Goal: Information Seeking & Learning: Find specific fact

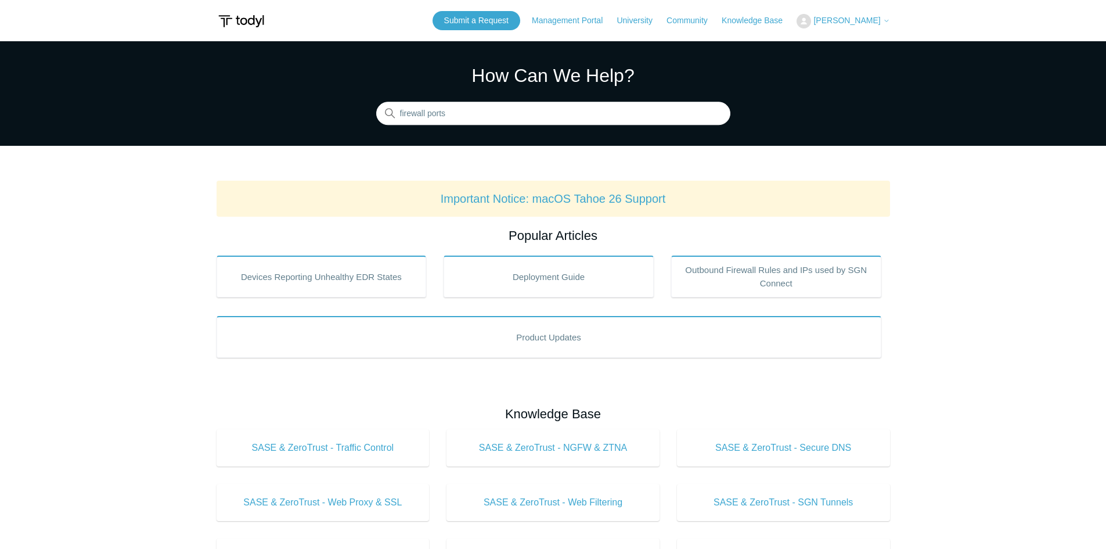
type input "firewall ports"
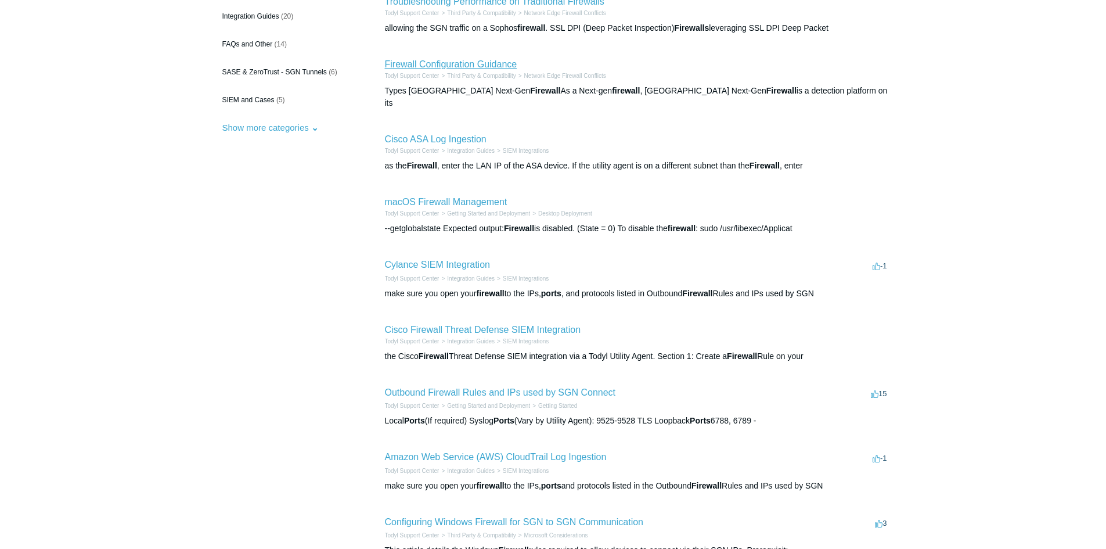
scroll to position [174, 0]
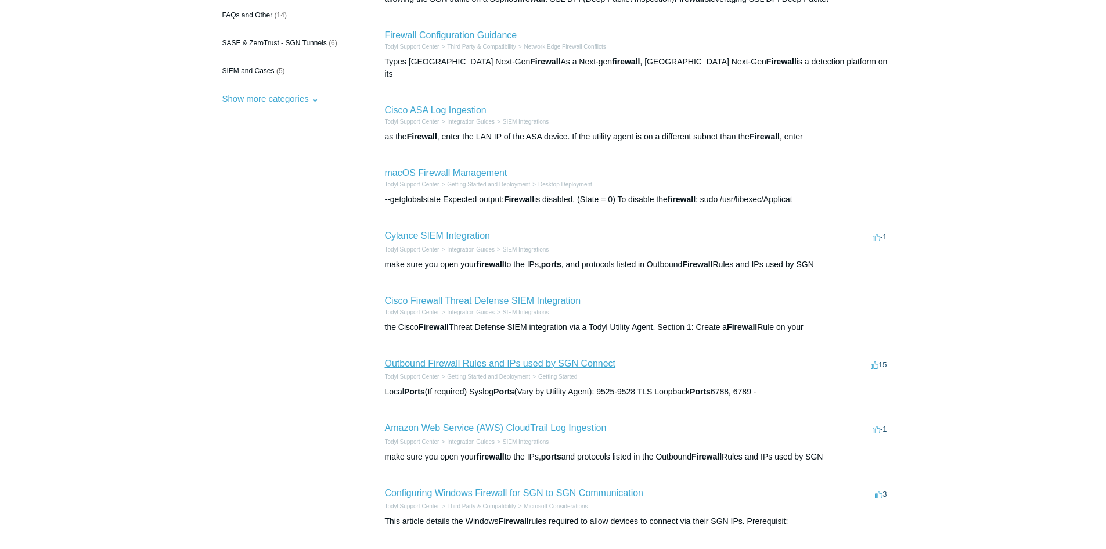
click at [492, 358] on link "Outbound Firewall Rules and IPs used by SGN Connect" at bounding box center [500, 363] width 231 height 10
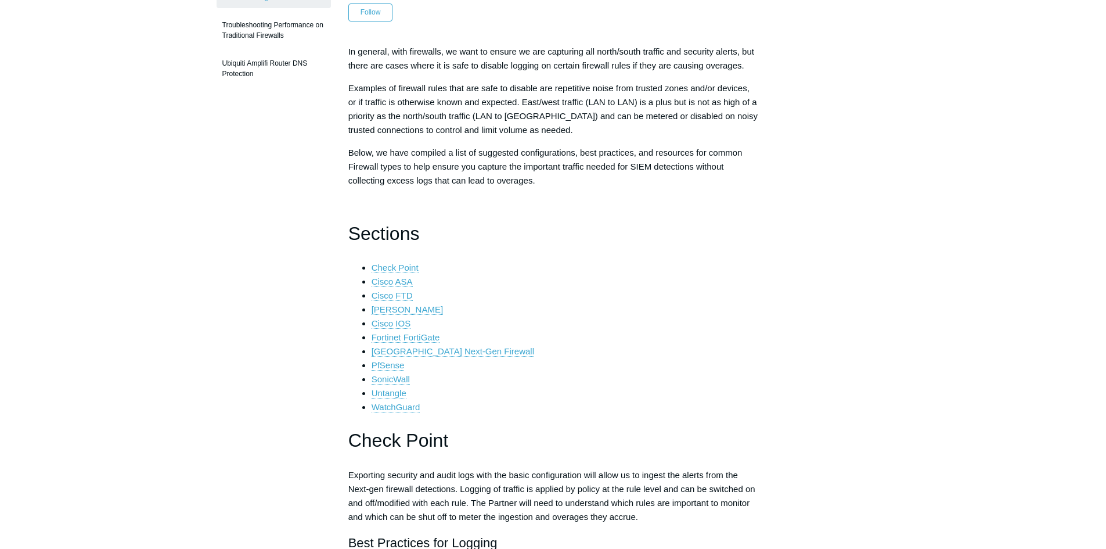
scroll to position [290, 0]
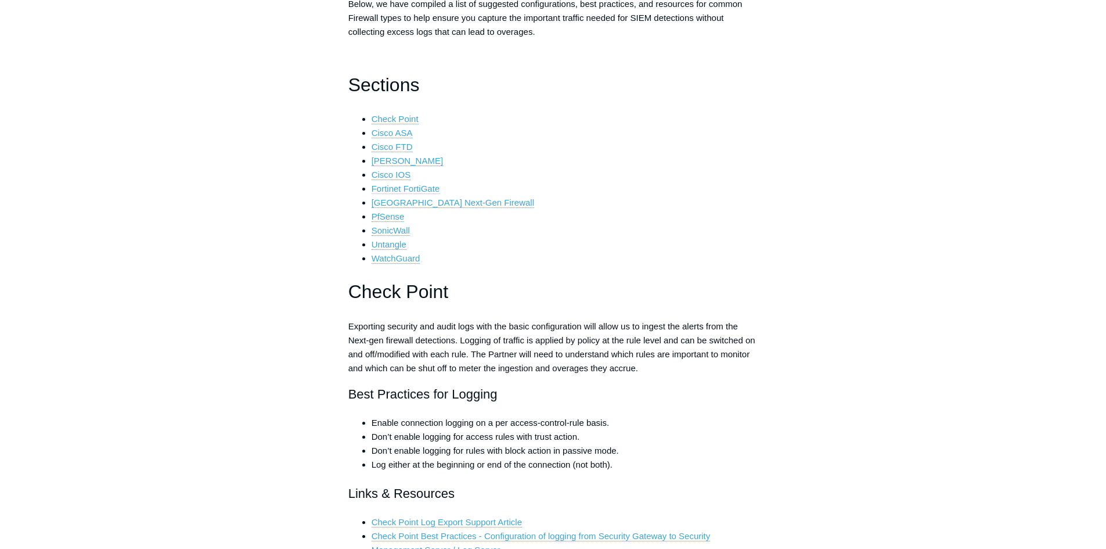
click at [390, 187] on link "Fortinet FortiGate" at bounding box center [406, 189] width 69 height 10
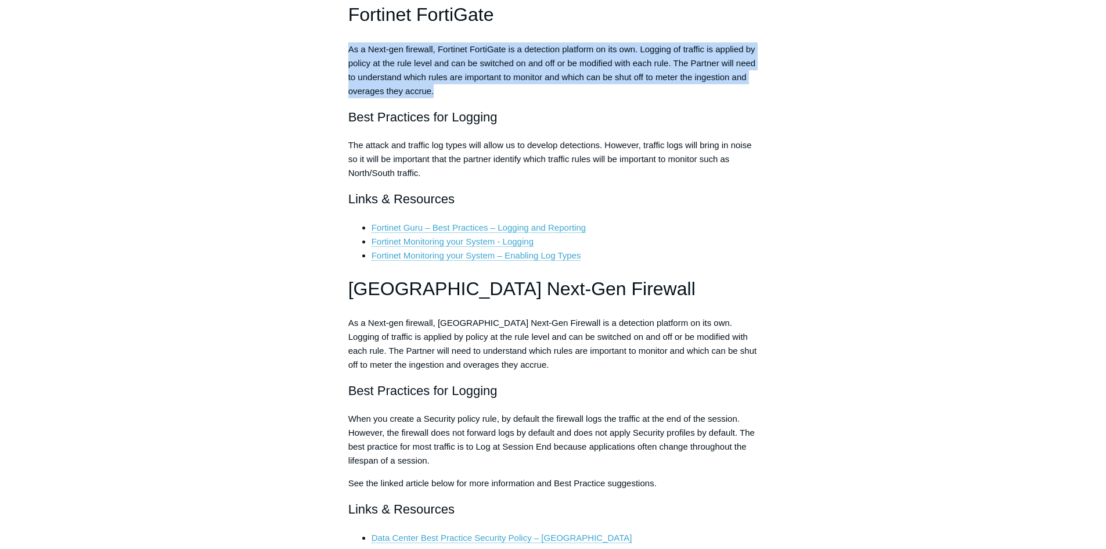
drag, startPoint x: 351, startPoint y: 52, endPoint x: 682, endPoint y: 87, distance: 333.4
click at [682, 87] on p "As a Next-gen firewall, Fortinet FortiGate is a detection platform on its own. …" at bounding box center [553, 70] width 410 height 56
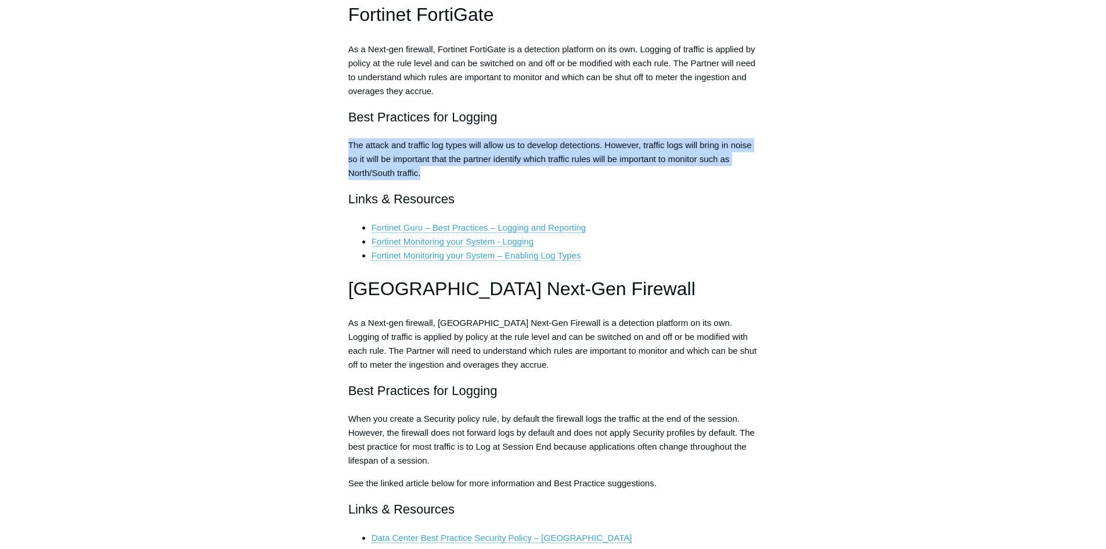
drag, startPoint x: 350, startPoint y: 144, endPoint x: 552, endPoint y: 170, distance: 203.1
click at [552, 170] on p "The attack and traffic log types will allow us to develop detections. However, …" at bounding box center [553, 159] width 410 height 42
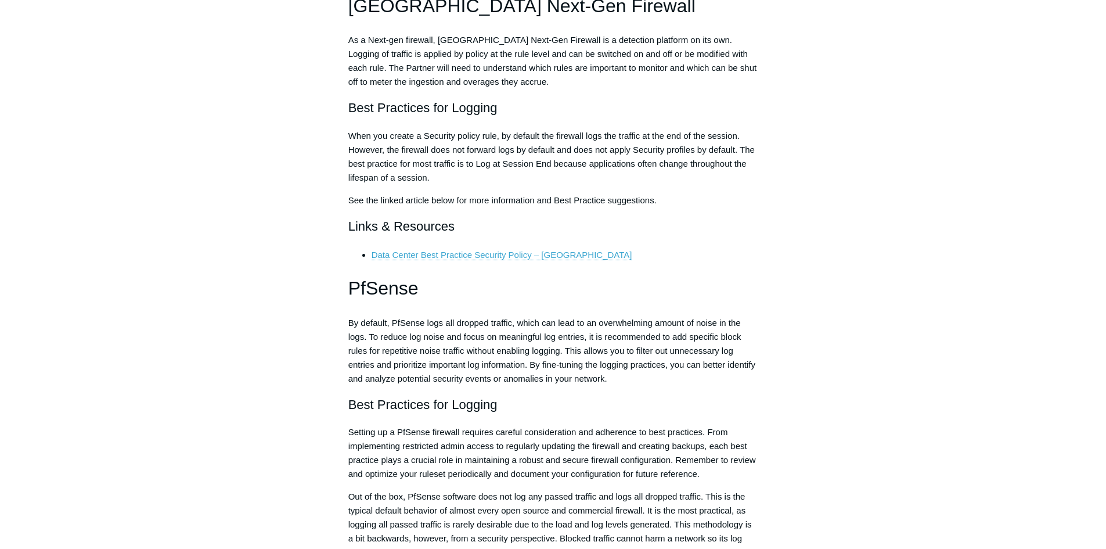
scroll to position [2351, 0]
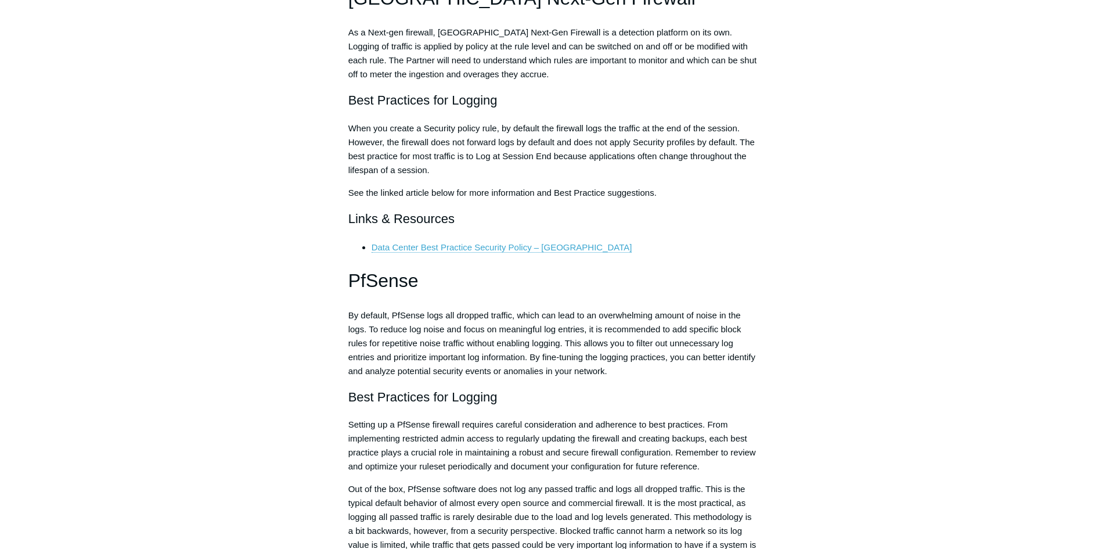
scroll to position [290, 0]
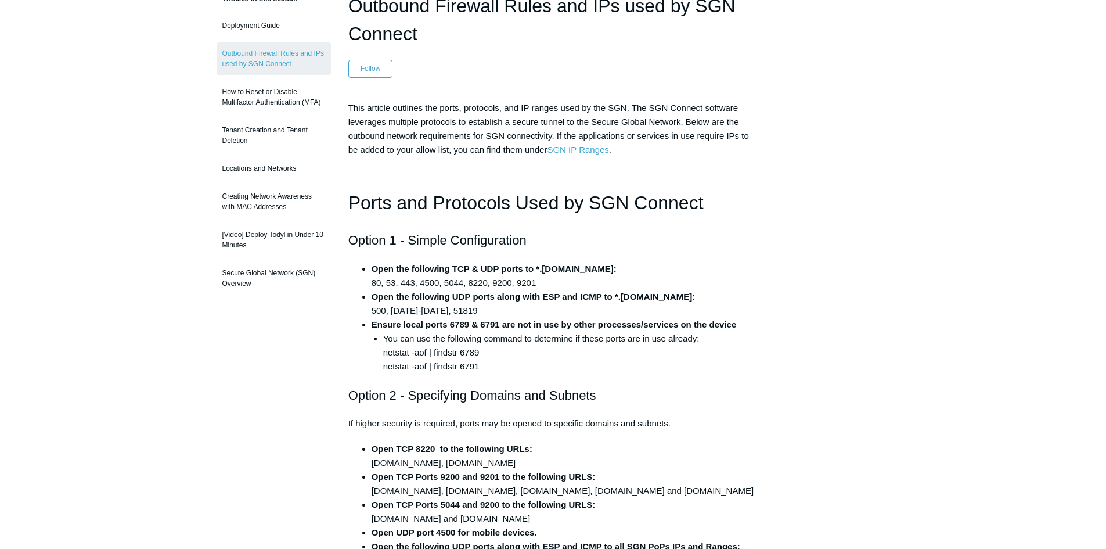
scroll to position [116, 0]
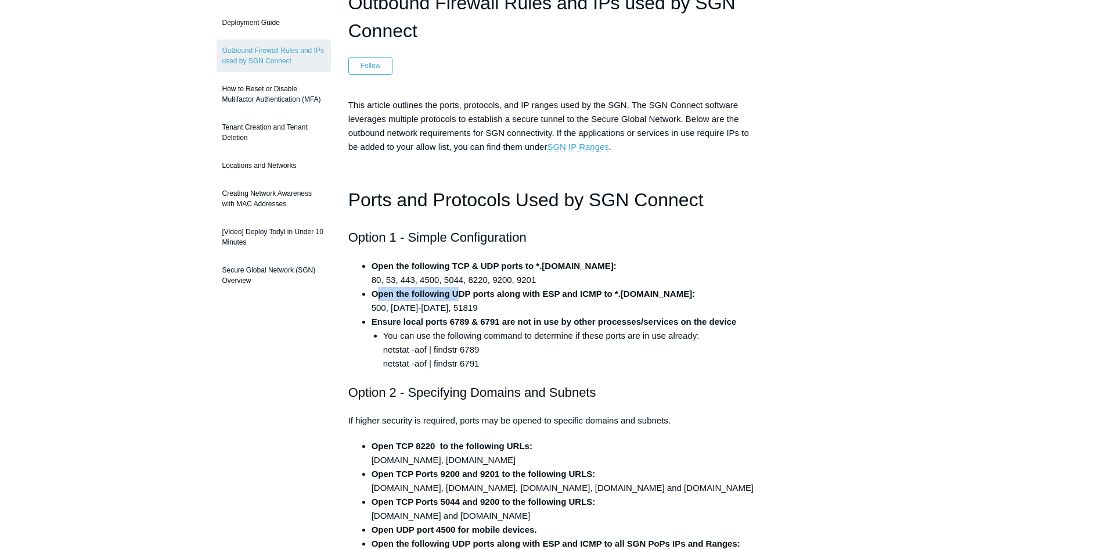
drag, startPoint x: 379, startPoint y: 298, endPoint x: 458, endPoint y: 298, distance: 78.4
click at [458, 298] on strong "Open the following UDP ports along with ESP and ICMP to *.todyl.com:" at bounding box center [534, 294] width 324 height 10
click at [447, 308] on li "Open the following UDP ports along with ESP and ICMP to *.todyl.com: 500, 1194-…" at bounding box center [565, 301] width 387 height 28
copy li "51819"
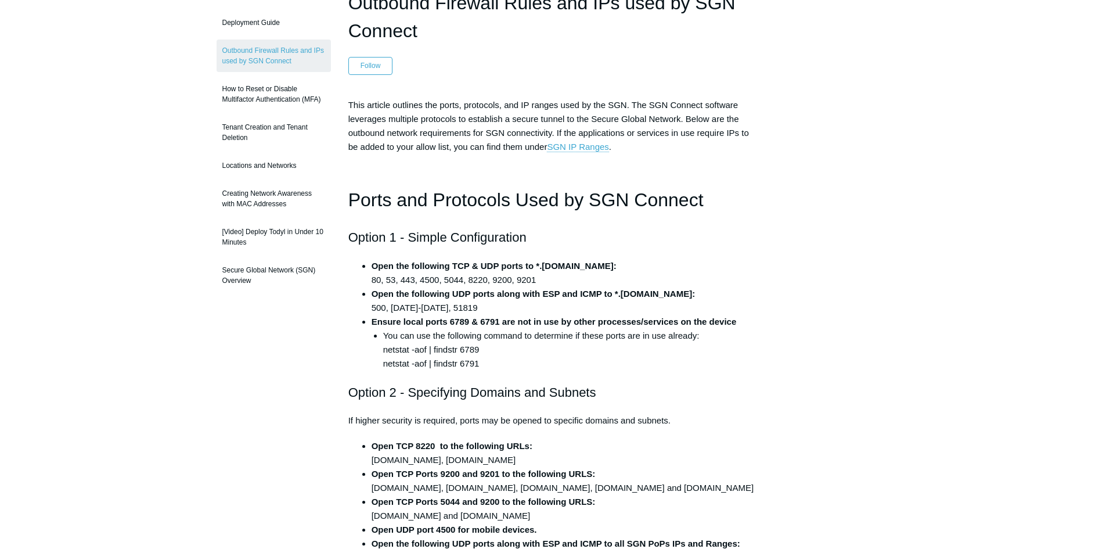
click at [557, 396] on h2 "Option 2 - Specifying Domains and Subnets" at bounding box center [553, 392] width 410 height 20
